Goal: Task Accomplishment & Management: Use online tool/utility

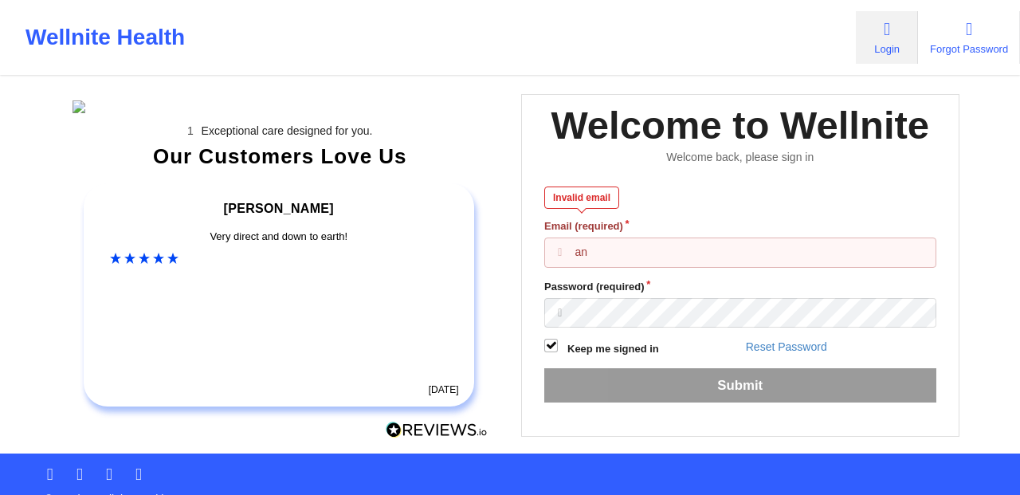
paste input "[EMAIL_ADDRESS][DOMAIN_NAME]"
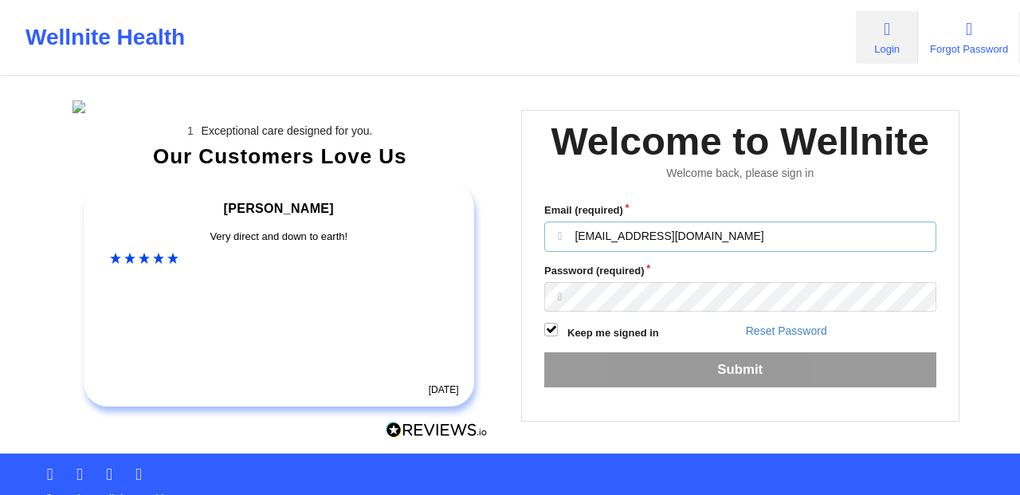
type input "[EMAIL_ADDRESS][DOMAIN_NAME]"
click at [888, 167] on div "Welcome to Wellnite" at bounding box center [740, 141] width 379 height 50
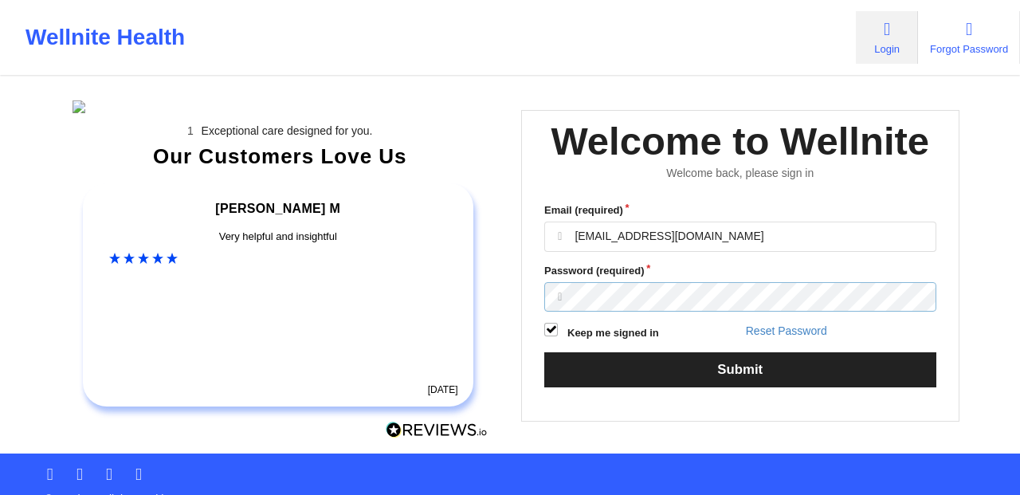
scroll to position [236, 0]
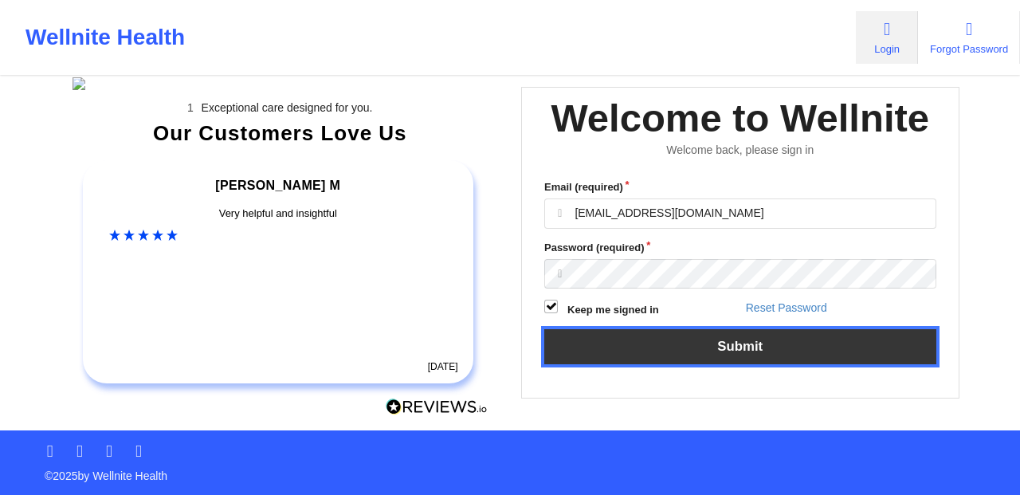
click at [751, 329] on button "Submit" at bounding box center [740, 346] width 392 height 34
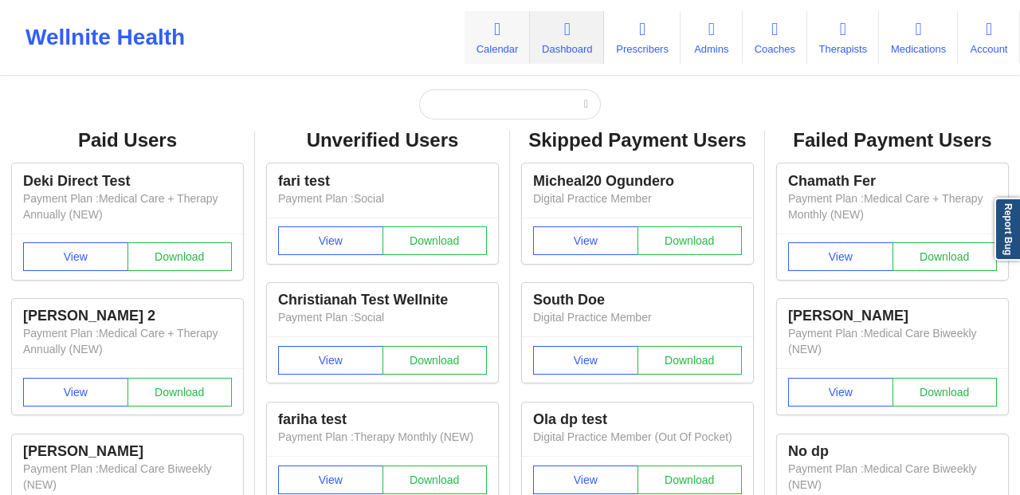
click at [487, 37] on icon at bounding box center [497, 30] width 21 height 18
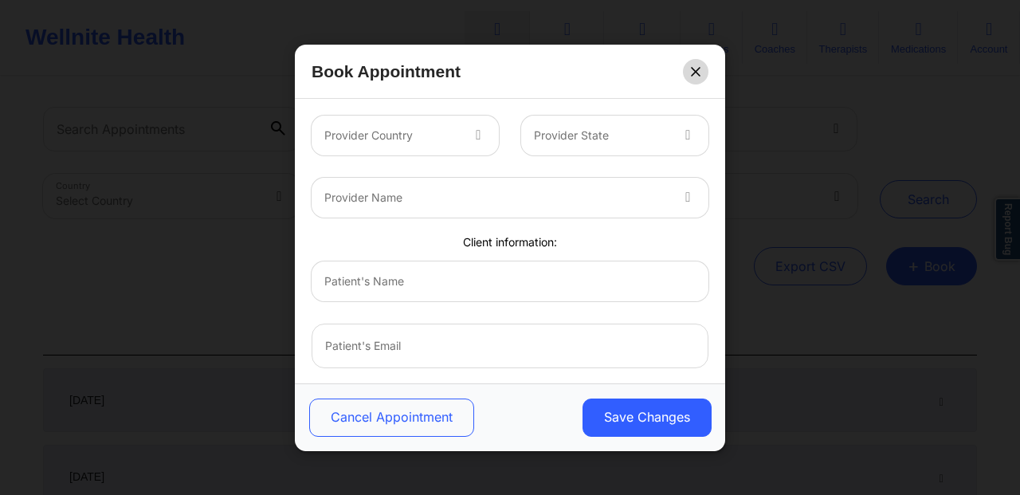
click at [698, 75] on icon at bounding box center [696, 71] width 10 height 10
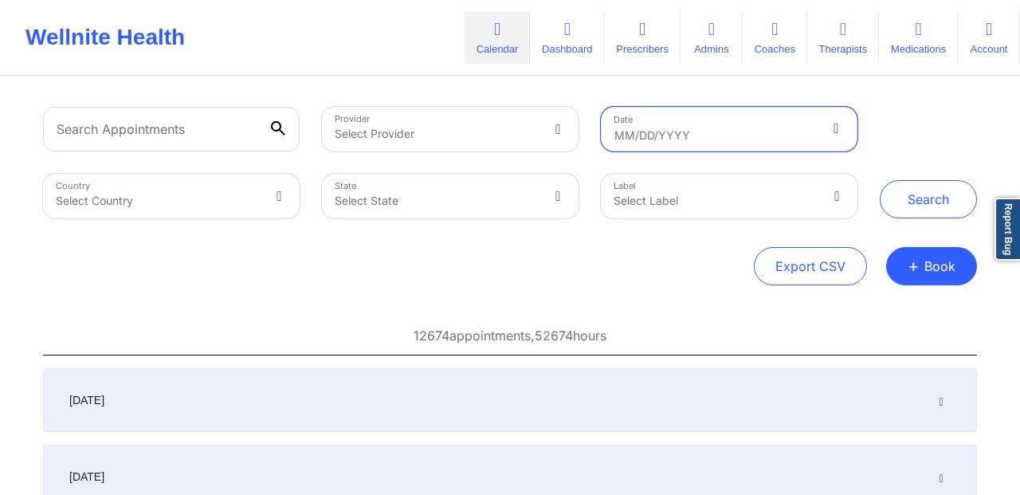
click at [740, 138] on input "text" at bounding box center [729, 129] width 257 height 45
select select "2025-6"
select select "2025-7"
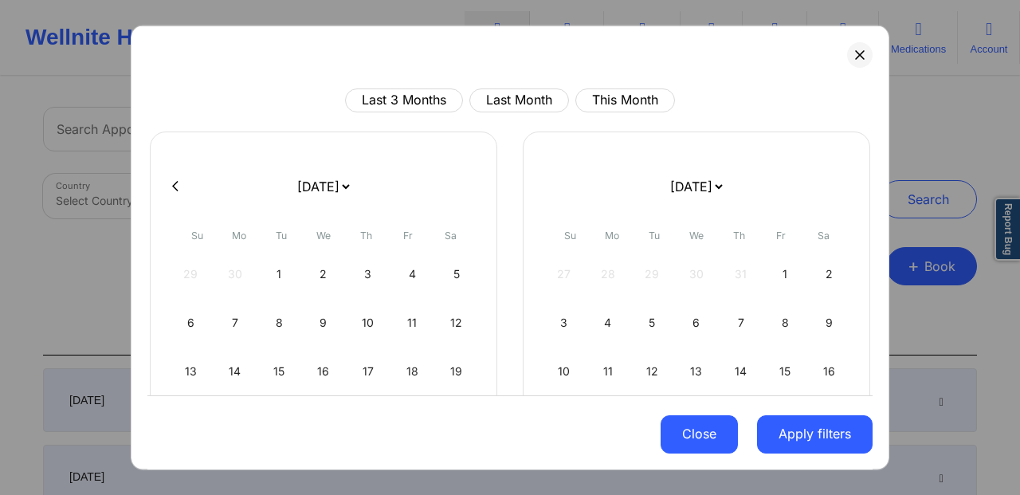
click at [703, 429] on button "Close" at bounding box center [699, 434] width 77 height 38
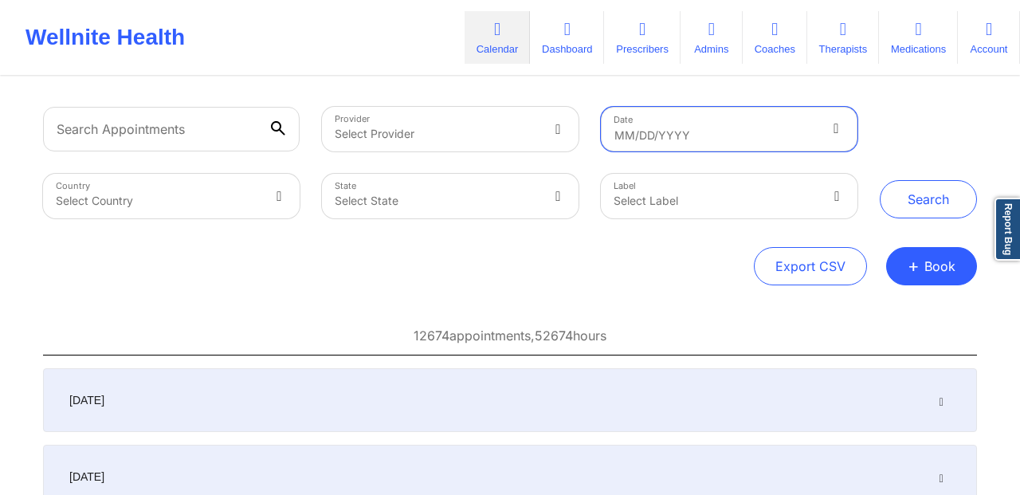
click at [717, 141] on input "text" at bounding box center [729, 129] width 257 height 45
select select "2025-6"
select select "2025-7"
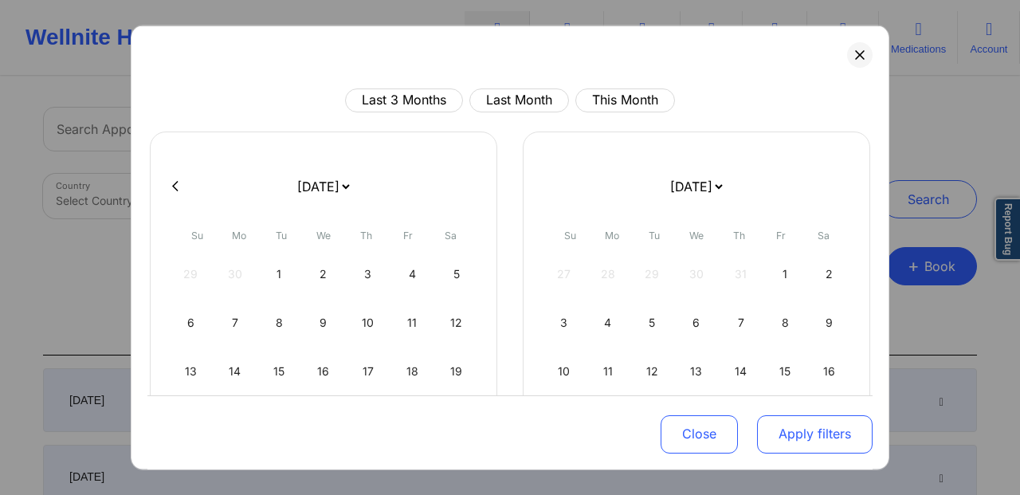
click at [815, 427] on button "Apply filters" at bounding box center [815, 434] width 116 height 38
type input "-"
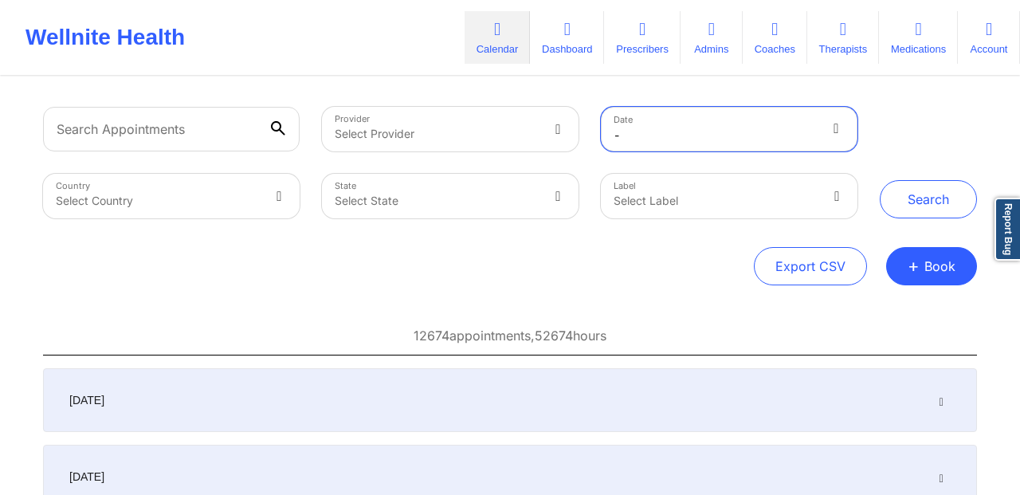
click at [697, 134] on input "-" at bounding box center [729, 129] width 257 height 45
select select "2025-6"
select select "2025-7"
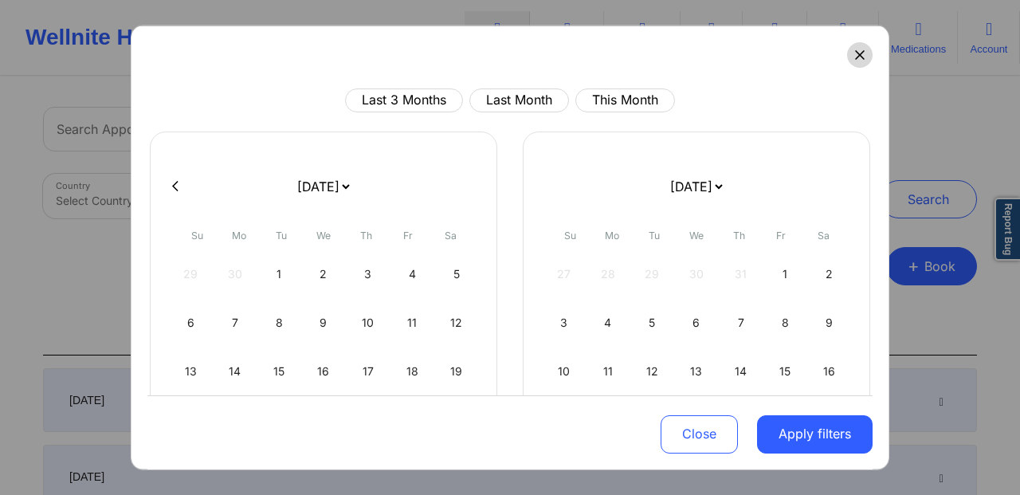
click at [867, 45] on button at bounding box center [860, 54] width 26 height 26
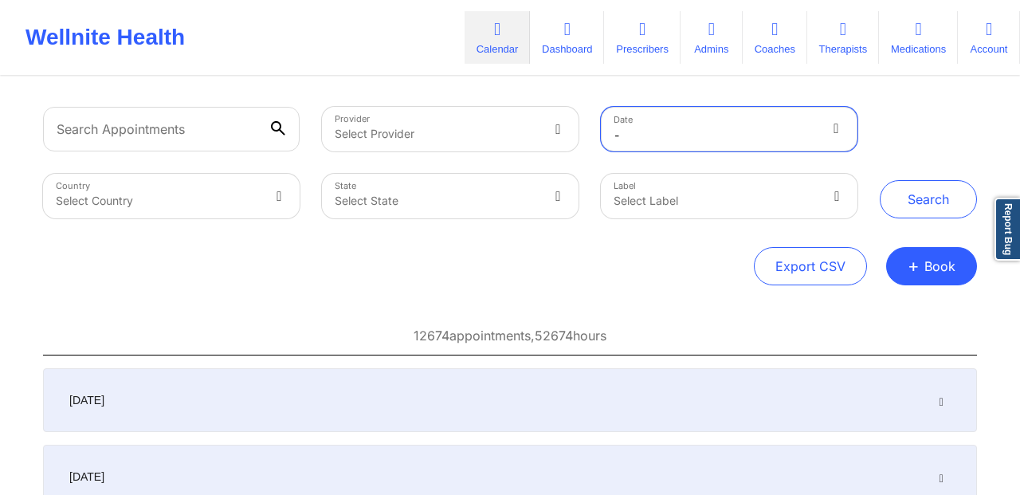
click at [660, 139] on input "-" at bounding box center [729, 129] width 257 height 45
select select "2025-6"
select select "2025-7"
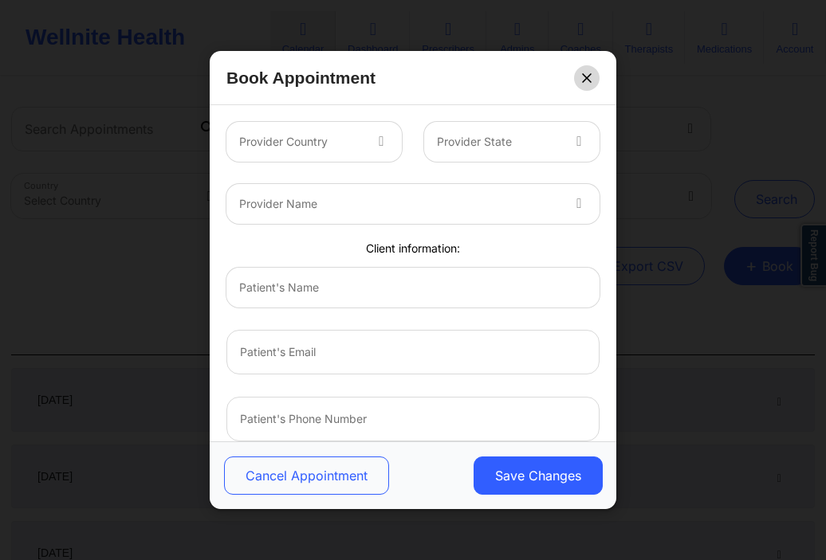
click at [588, 79] on icon at bounding box center [586, 77] width 9 height 9
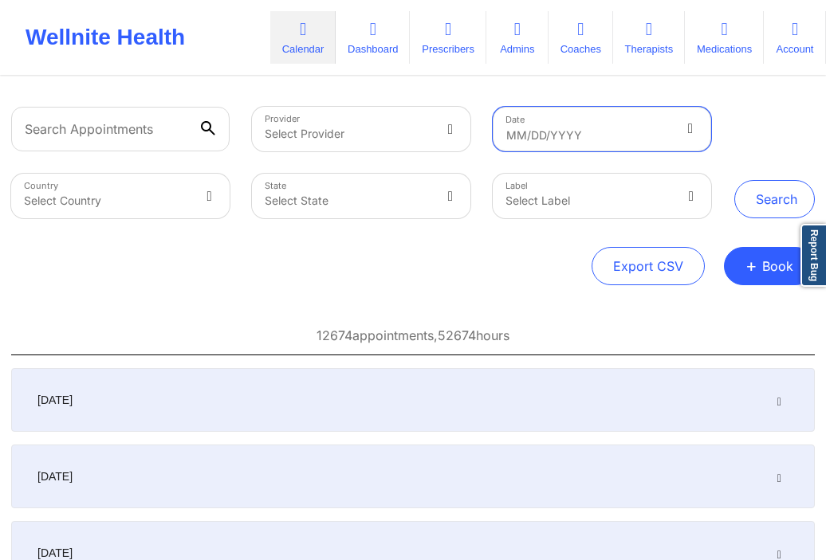
click at [592, 149] on input "text" at bounding box center [602, 129] width 218 height 45
select select "2025-6"
select select "2025-7"
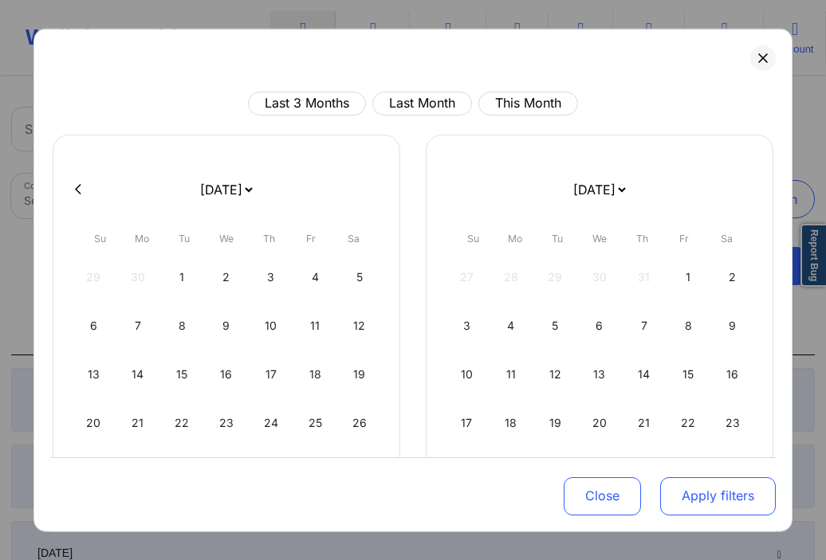
click at [706, 481] on button "Apply filters" at bounding box center [718, 496] width 116 height 38
click at [716, 493] on button "Apply filters" at bounding box center [718, 496] width 116 height 38
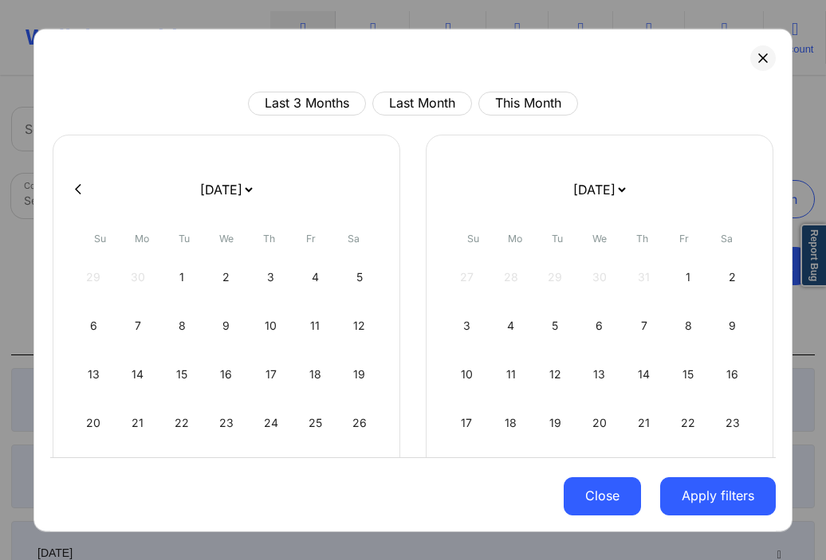
click at [615, 494] on button "Close" at bounding box center [602, 496] width 77 height 38
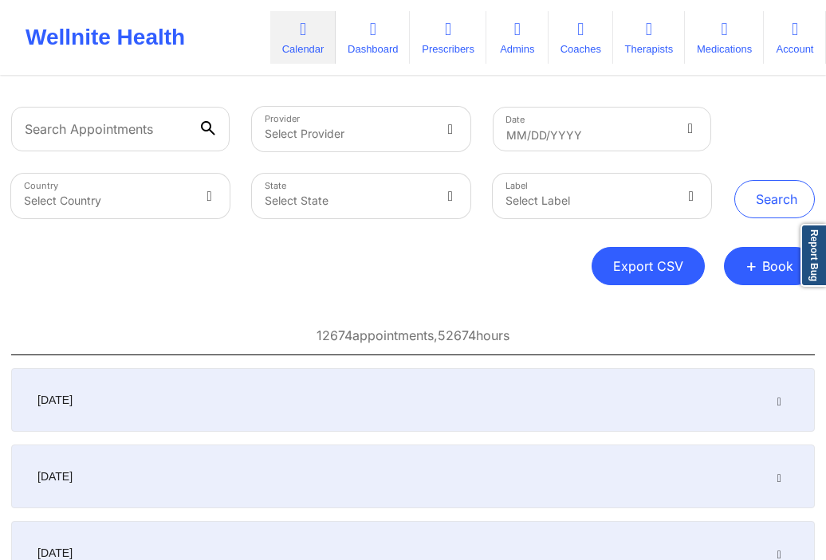
click at [686, 269] on button "Export CSV" at bounding box center [647, 266] width 113 height 38
select select "2025-6"
select select "2025-7"
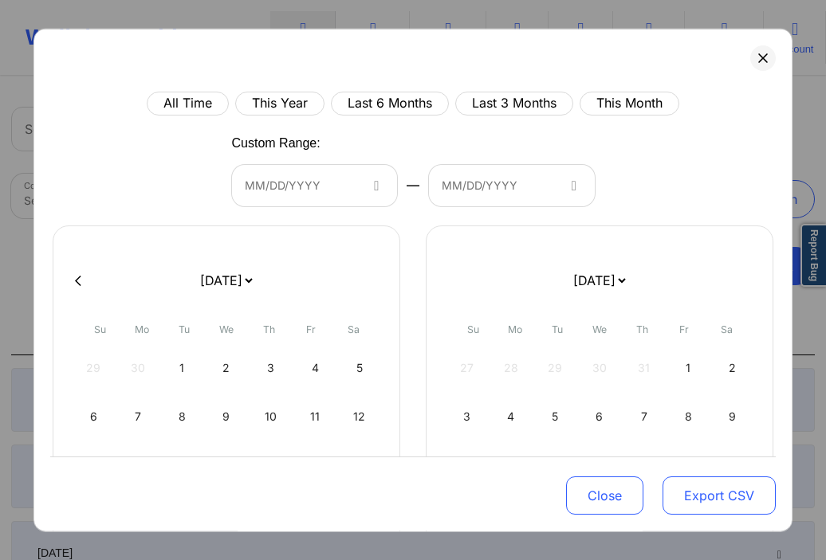
click at [732, 489] on button "Export CSV" at bounding box center [718, 496] width 113 height 38
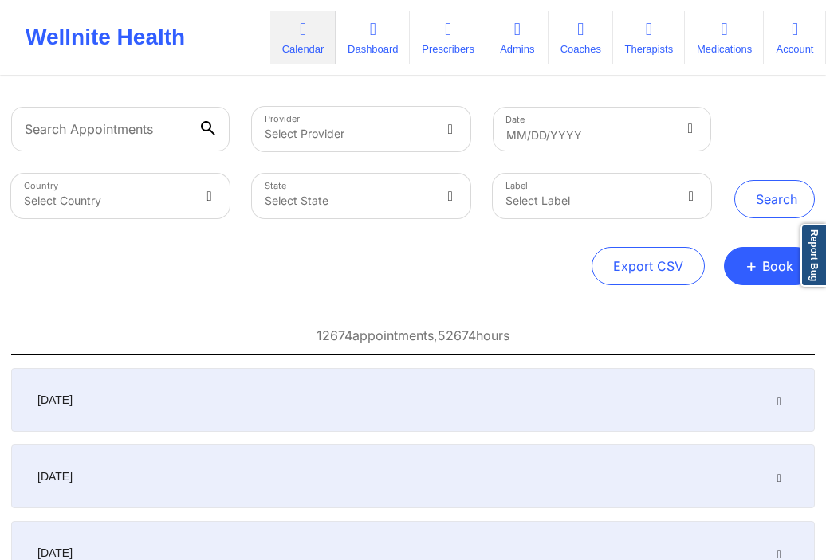
click at [731, 302] on div "Provider Select Provider Date Country Select Country State Select State Label S…" at bounding box center [413, 363] width 826 height 571
